Goal: Communication & Community: Answer question/provide support

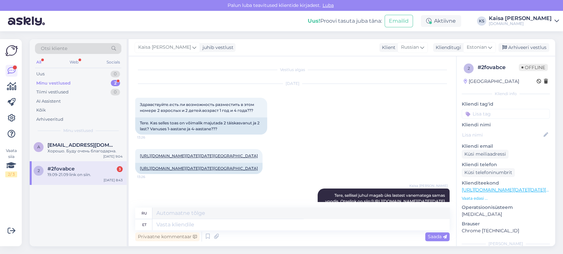
scroll to position [2545, 0]
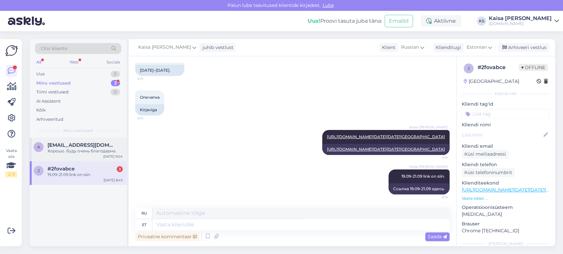
click at [76, 155] on div "a [EMAIL_ADDRESS][DOMAIN_NAME] Хорошо. Буду очень благодарна. [DATE] 9:04" at bounding box center [78, 150] width 97 height 24
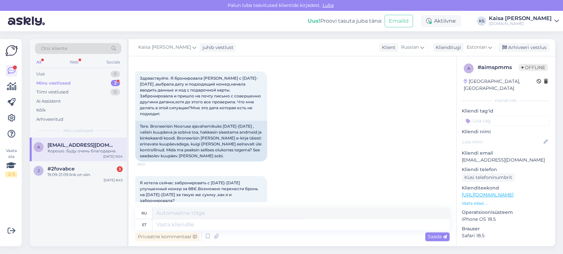
scroll to position [14, 0]
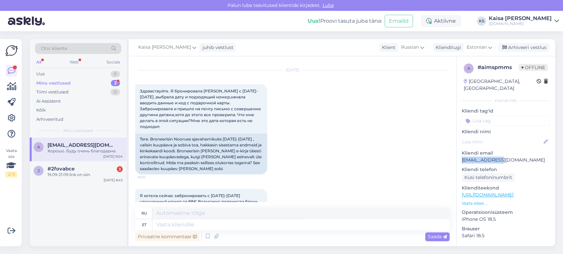
drag, startPoint x: 504, startPoint y: 154, endPoint x: 463, endPoint y: 154, distance: 41.5
click at [463, 157] on p "[EMAIL_ADDRESS][DOMAIN_NAME]" at bounding box center [506, 160] width 88 height 7
copy p "[EMAIL_ADDRESS][DOMAIN_NAME]"
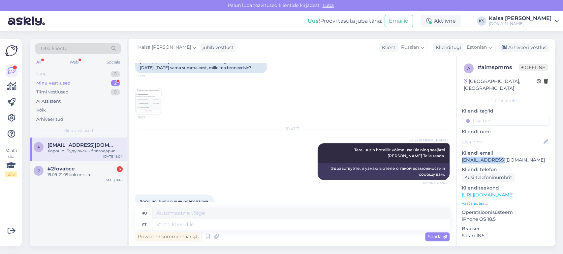
scroll to position [197, 0]
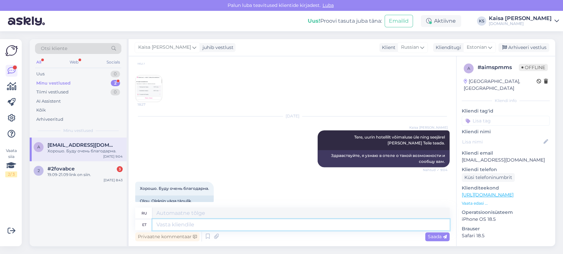
click at [285, 223] on textarea at bounding box center [300, 225] width 297 height 11
type textarea "Muudatuse kor"
type textarea "Изменять"
type textarea "Muudatuse korral tu"
type textarea "В случае изменения"
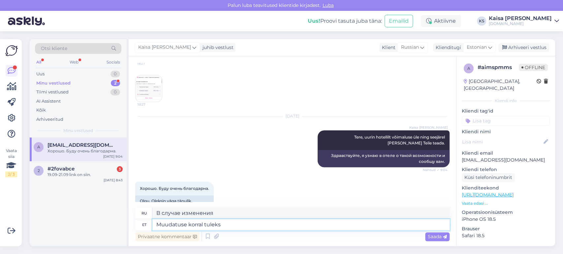
type textarea "Muudatuse korral tuleks 5"
type textarea "В случае изменений,"
type textarea "Muudatuse korral tuleks 57"
type textarea "Если есть изменение, 57"
type textarea "Muudatuse korral tuleks 57 EUR j"
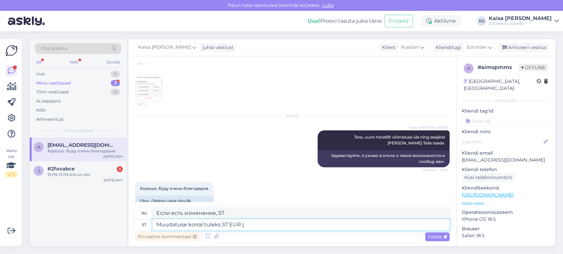
type textarea "В случае изменения необходимо доплатить 57 евро."
type textarea "Muudatuse korral tuleks 57 EUR juurde tasu"
type textarea "В случае внесения изменений будет взиматься дополнительная плата в размере 57 е…"
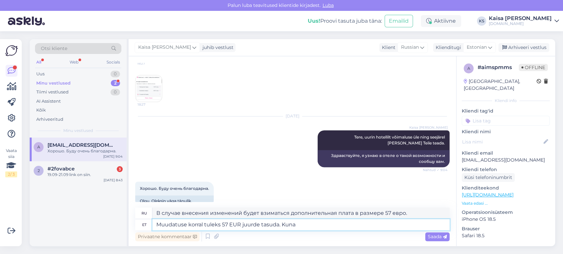
type textarea "Muudatuse korral tuleks 57 EUR juurde tasuda. Kuna"
type textarea "В случае изменения необходимо доплатить 57 евро."
type textarea "Muudatuse korral tuleks 57 EUR juurde tasuda"
type textarea "В случае внесения изменений будет взиматься дополнительная плата в размере 57 е…"
type textarea "Muudatuse korral tuleks 57 EUR juurde tasuda. Kui se"
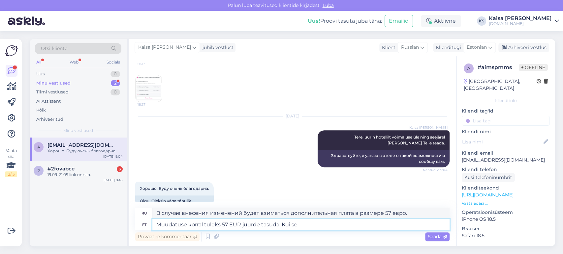
type textarea "В случае изменения необходимо доплатить 57 евро. Если"
type textarea "Muudatuse korral tuleks 57 EUR juurde tasuda. Kui see Te"
type textarea "В случае изменения необходимо доплатить 57 евро. Если это"
type textarea "Muudatuse korral tuleks 57 EUR juurde tasuda. Kui see Teile so"
type textarea "В случае изменения взимается дополнительная плата в размере 57 евро. Если это в…"
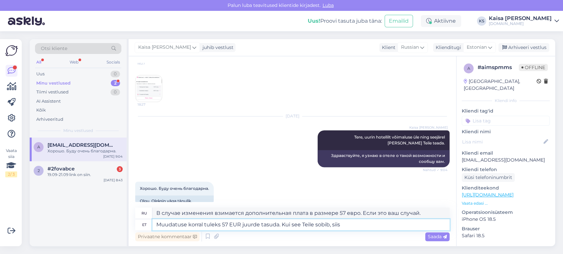
type textarea "Muudatuse korral tuleks 57 EUR juurde tasuda. Kui see Teile sobib, siis"
type textarea "В случае изменения взимается дополнительная плата в размере 57 евро. Если это в…"
type textarea "Muudatuse korral tuleks 57 EUR juurde tasuda. Kui see Teile sobib, siis he"
type textarea "В случае изменения взимается дополнительная плата в размере 57 евро. Если это в…"
type textarea "Muudatuse korral tuleks 57 EUR juurde tasuda. Kui see Teile sobib, siis hetkel …"
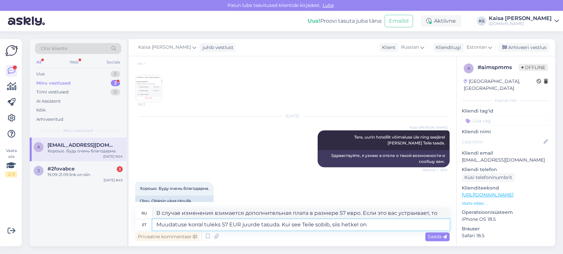
type textarea "В случае изменения необходимо доплатить 57 евро. Если вас это устраивает, то на…"
type textarea "Muudatuse korral tuleks 57 EUR juurde tasuda. Kui see Teile sobib, siis hetkel …"
type textarea "В случае изменения потребуется доплата в размере 57 евро. Если это вас устраива…"
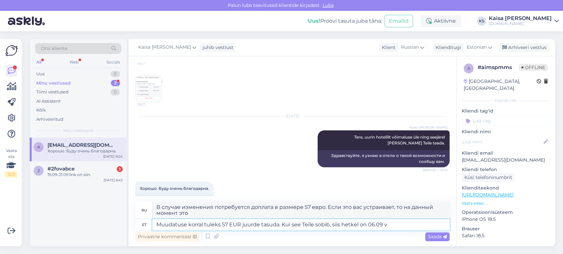
type textarea "Muudatuse korral tuleks 57 EUR juurde tasuda. Kui see Teile sobib, siis hetkel …"
type textarea "В случае изменения необходимо доплатить 57 евро. Если вас это устраивает, то те…"
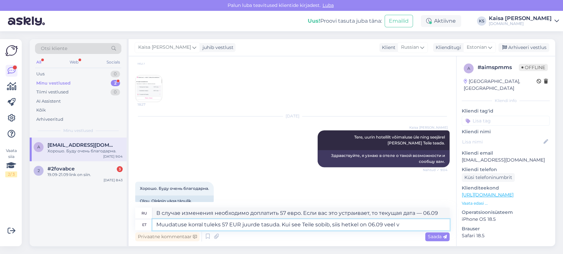
type textarea "Muudatuse korral tuleks 57 EUR juurde tasuda. Kui see Teile sobib, siis hetkel …"
type textarea "В случае изменения необходимо доплатить 57 евро. Если вас это устраивает, то 06…"
type textarea "Muudatuse korral tuleks 57 EUR juurde tasuda. Kui see Teile sobib, siis hetkel …"
type textarea "В случае изменения взимается дополнительная плата в размере 57 евро. Если вас э…"
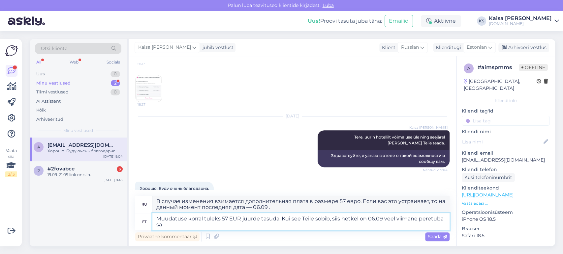
type textarea "Muudatuse korral tuleks 57 EUR juurde tasuda. Kui see Teile sobib, siis hetkel …"
type textarea "В случае изменения бронирования взимается дополнительная плата в размере 57 евр…"
type textarea "Muudatuse korral tuleks 57 EUR juurde tasuda. Kui see Teile sobib, siis hetkel …"
type textarea "В случае изменения бронирования взимается дополнительная плата в размере 57 евр…"
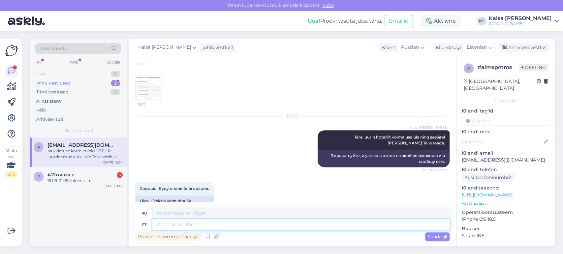
scroll to position [260, 0]
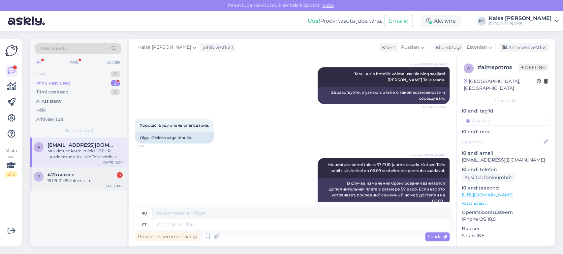
click at [91, 185] on div "2 #2fovabce 3 19.09-21.09 link on siin. [DATE] 8:43" at bounding box center [78, 179] width 97 height 24
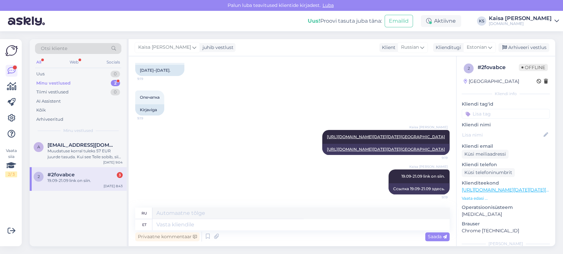
scroll to position [2545, 0]
click at [90, 178] on div "19.09-21.09 link on siin." at bounding box center [84, 181] width 75 height 6
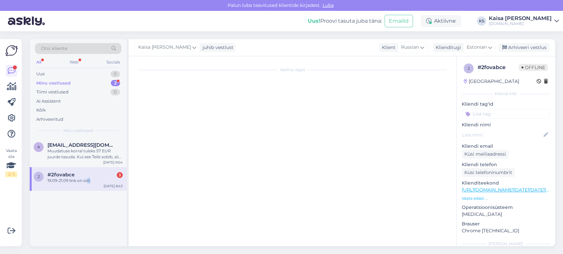
scroll to position [0, 0]
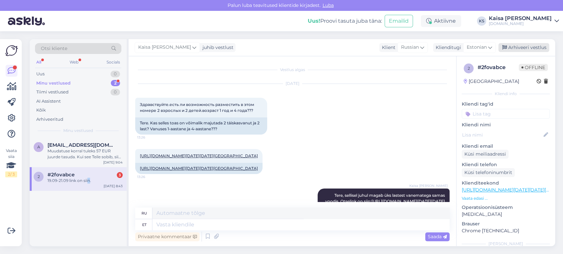
click at [514, 49] on div "Arhiveeri vestlus" at bounding box center [523, 47] width 51 height 9
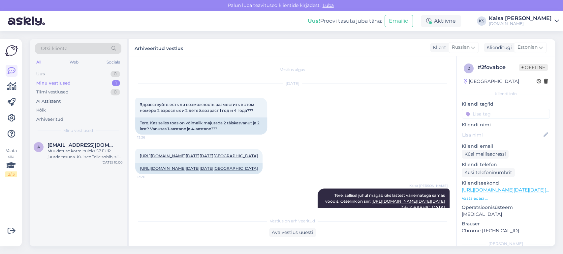
click at [105, 151] on div "Muudatuse korral tuleks 57 EUR juurde tasuda. Kui see Teile sobib, siis hetkel …" at bounding box center [84, 154] width 75 height 12
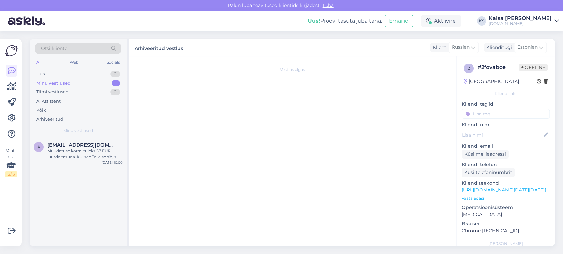
scroll to position [260, 0]
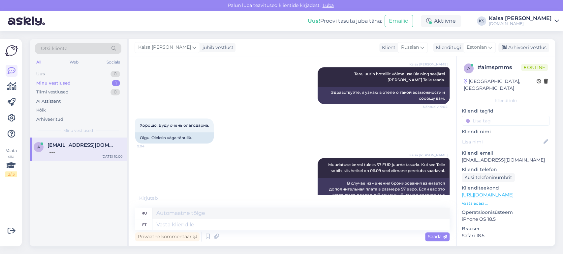
click at [294, 32] on div "Otsi kliente All Web Socials Uus 0 Minu vestlused 1 Tiimi vestlused 0 AI Assist…" at bounding box center [294, 142] width 537 height 223
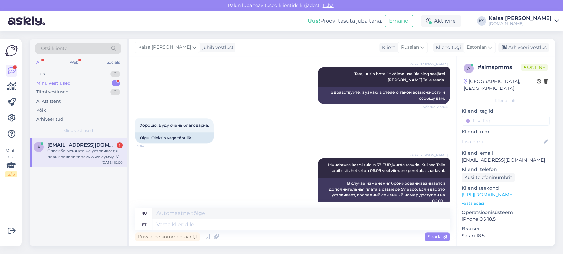
scroll to position [341, 0]
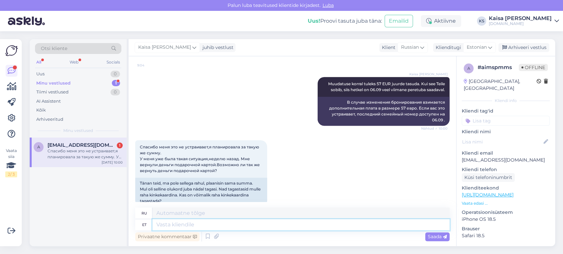
click at [321, 225] on textarea at bounding box center [300, 225] width 297 height 11
type textarea "[PERSON_NAME] v"
type textarea "Я провожу исследование."
type textarea "Uurin võimaluse kot"
type textarea "Я изучаю эту возможность."
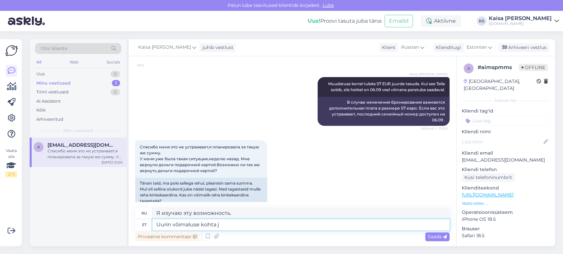
type textarea "Uurin võimaluse [PERSON_NAME]"
type textarea "Я рассматриваю такую ​​возможность."
type textarea "Uurin võimaluse [PERSON_NAME] an"
type textarea "Я рассматриваю возможность и"
type textarea "Uurin võimaluse kohta [PERSON_NAME]"
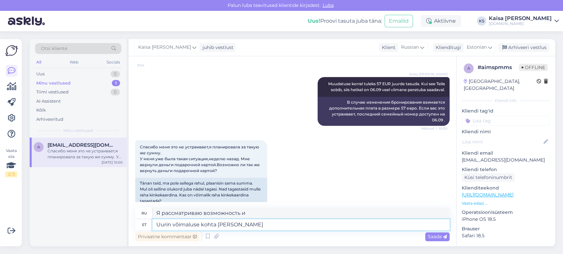
type textarea "Я рассмотрю возможность и дам"
type textarea "Uurin võimaluse kohta [PERSON_NAME] Teile te"
type textarea "Я рассмотрю возможность и дам вам"
type textarea "Uurin võimaluse kohta [PERSON_NAME] Teile teada."
type textarea "Я рассмотрю эту возможность и дам вам знать."
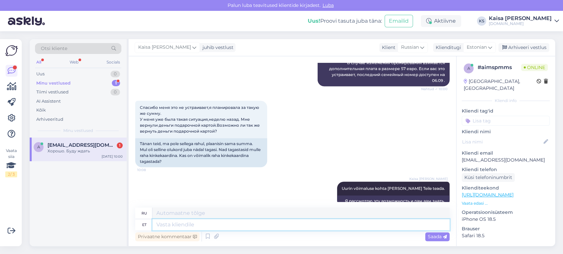
scroll to position [420, 0]
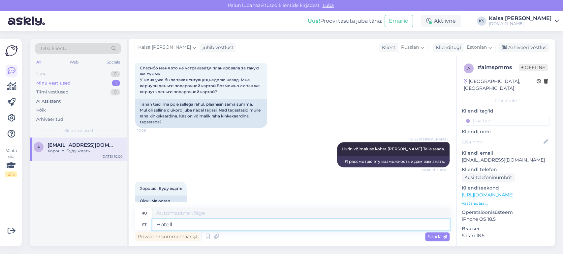
type textarea "Hotell o"
type textarea "Отель"
type textarea "Hotell oli"
type textarea "Отель был"
type textarea "Hotell oli nõus tü"
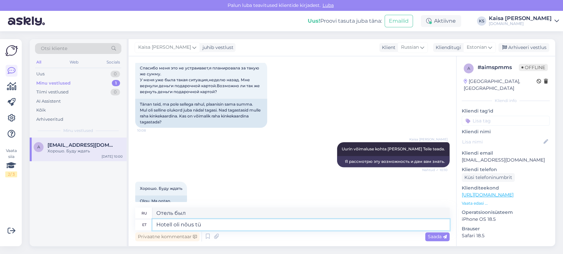
type textarea "[PERSON_NAME] согласился."
type textarea "Hotell oli nõus tühistamisega, tühi"
type textarea "[PERSON_NAME] согласился на отмену,"
type textarea "Hotell oli nõus tühistamisega, tühistan brone"
type textarea "[PERSON_NAME] согласился на отмену, я отменяю."
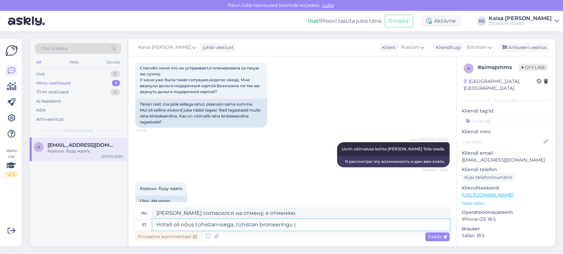
type textarea "Hotell oli nõus tühistamisega, tühistan broneeringu ja"
type textarea "[PERSON_NAME] согласился на отмену, я отменю бронирование."
type textarea "Hotell oli nõus tühistamisega, tühistan broneeringu ja Teil"
type textarea "[PERSON_NAME] согласился на отмену, я отменю бронирование и"
type textarea "Hotell oli nõus tühistamisega, tühistan broneeringu ja Teile s"
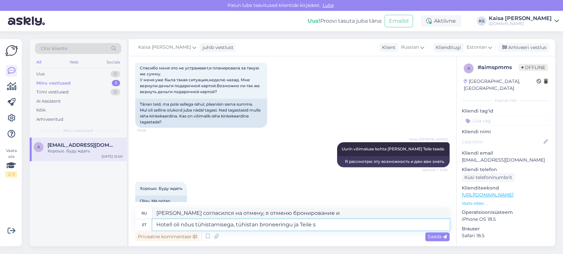
type textarea "[PERSON_NAME] согласился на отмену, я отменю бронирование, и вы"
type textarea "Hotell oli nõus tühistamisega, tühistan broneeringu ja Teile saadetakse ki"
type textarea "[PERSON_NAME] согласился на отмену, я отменю бронирование и вам будет отправлено"
type textarea "Hotell oli nõus tühistamisega, tühistan broneeringu ja Teile saadetakse kinkeka…"
type textarea "[PERSON_NAME] согласился на отмену, я отменю бронирование и вам будет отправлен…"
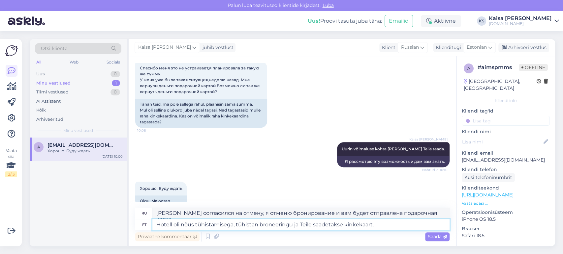
type textarea "Hotell oli nõus tühistamisega, tühistan broneeringu ja Teile saadetakse kinkeka…"
click at [438, 237] on span "Saada" at bounding box center [437, 237] width 19 height 6
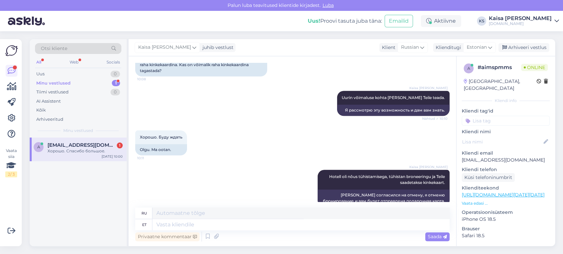
scroll to position [512, 0]
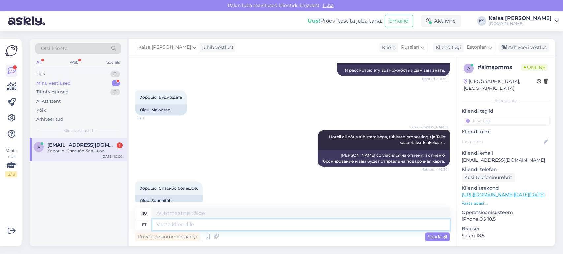
click at [282, 224] on textarea at bounding box center [300, 225] width 297 height 11
type textarea "Palun."
type textarea "Пожалуйста."
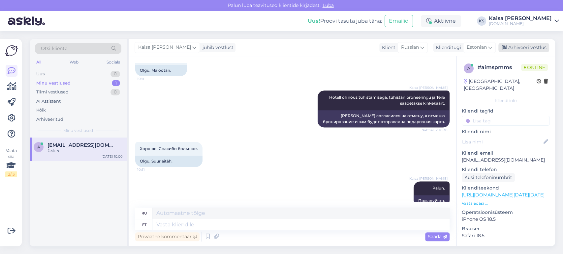
click at [524, 48] on div "Arhiveeri vestlus" at bounding box center [523, 47] width 51 height 9
